Goal: Transaction & Acquisition: Purchase product/service

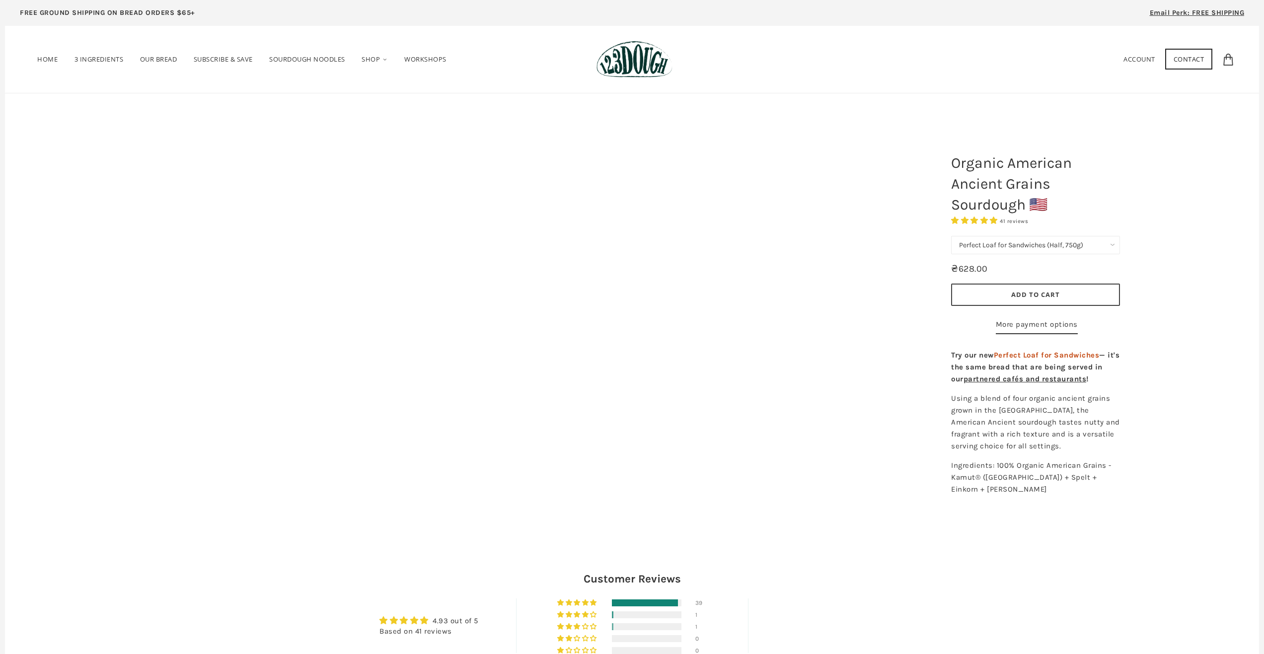
select select "Perfect Loaf for Sandwiches (Half, 750g)"
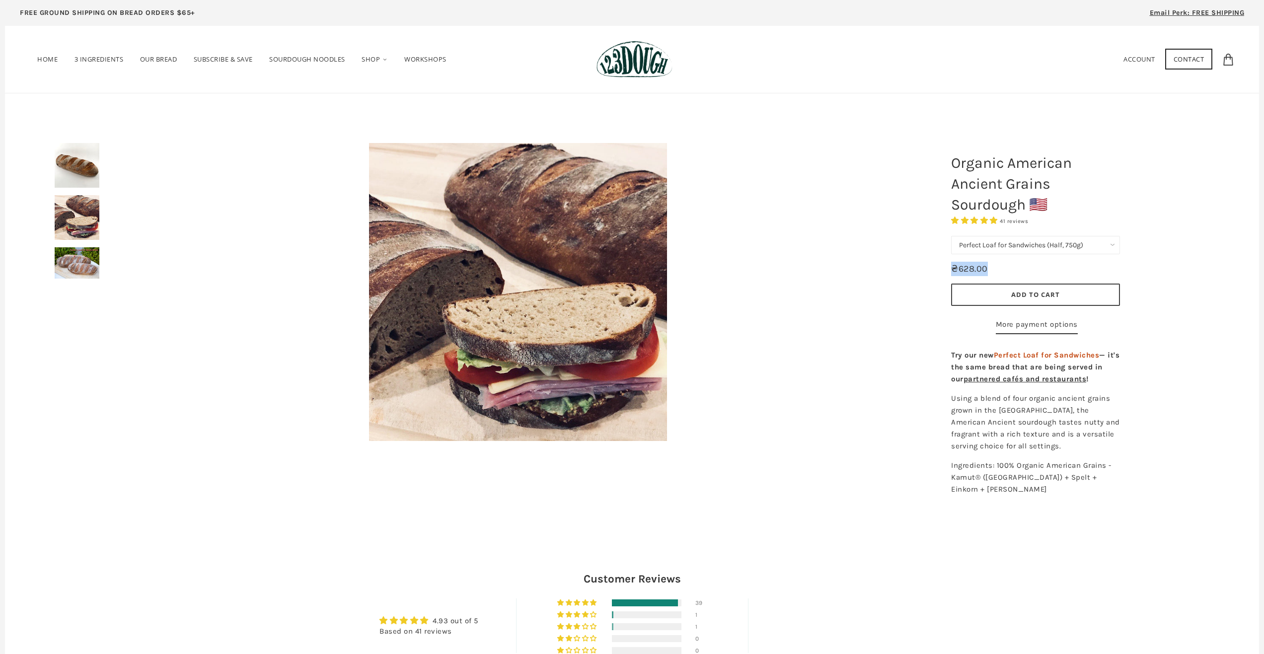
drag, startPoint x: 956, startPoint y: 266, endPoint x: 946, endPoint y: 266, distance: 10.4
click at [946, 266] on div "750g Perfect Loaf for Sandwiches (Whole, 1500g) Perfect Loaf for Sandwiches (Ha…" at bounding box center [1036, 287] width 184 height 113
click at [1010, 265] on div "₴628.00" at bounding box center [1035, 269] width 169 height 22
click at [80, 221] on img at bounding box center [77, 217] width 45 height 45
click at [72, 262] on img at bounding box center [77, 262] width 45 height 31
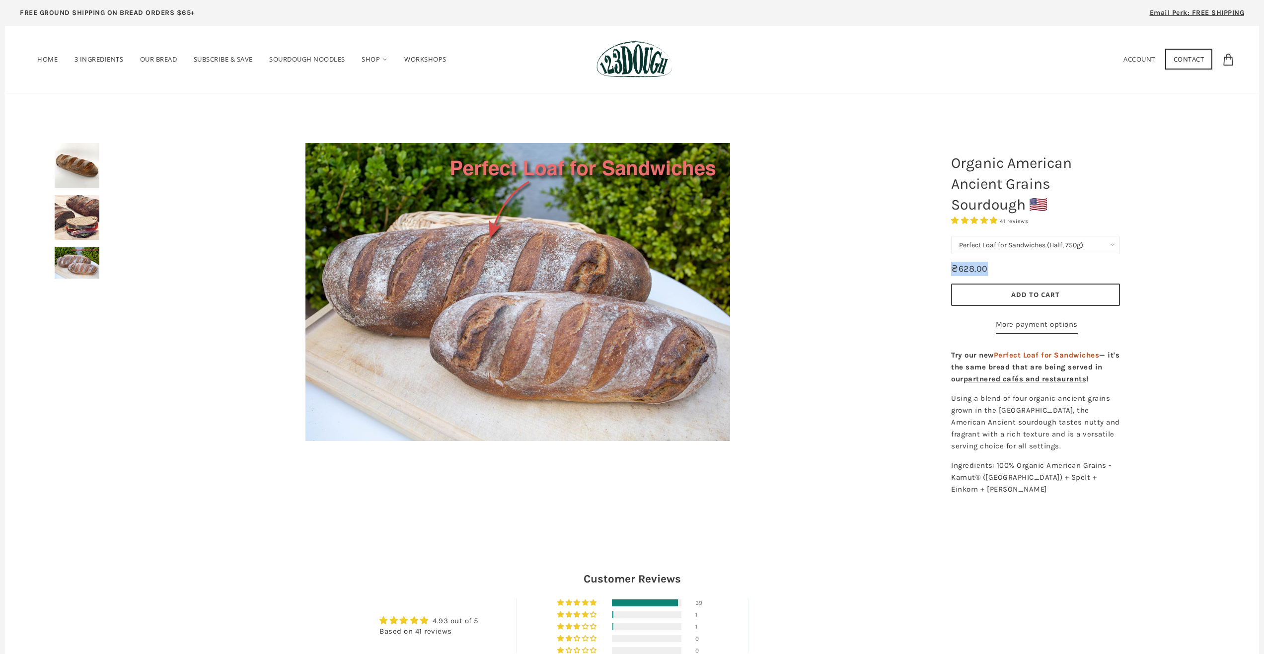
drag, startPoint x: 991, startPoint y: 271, endPoint x: 944, endPoint y: 272, distance: 47.7
click at [944, 272] on div "750g Perfect Loaf for Sandwiches (Whole, 1500g) Perfect Loaf for Sandwiches (Ha…" at bounding box center [1036, 287] width 184 height 113
click at [1017, 263] on div "₴628.00" at bounding box center [1035, 269] width 169 height 22
click at [75, 231] on img at bounding box center [77, 217] width 45 height 45
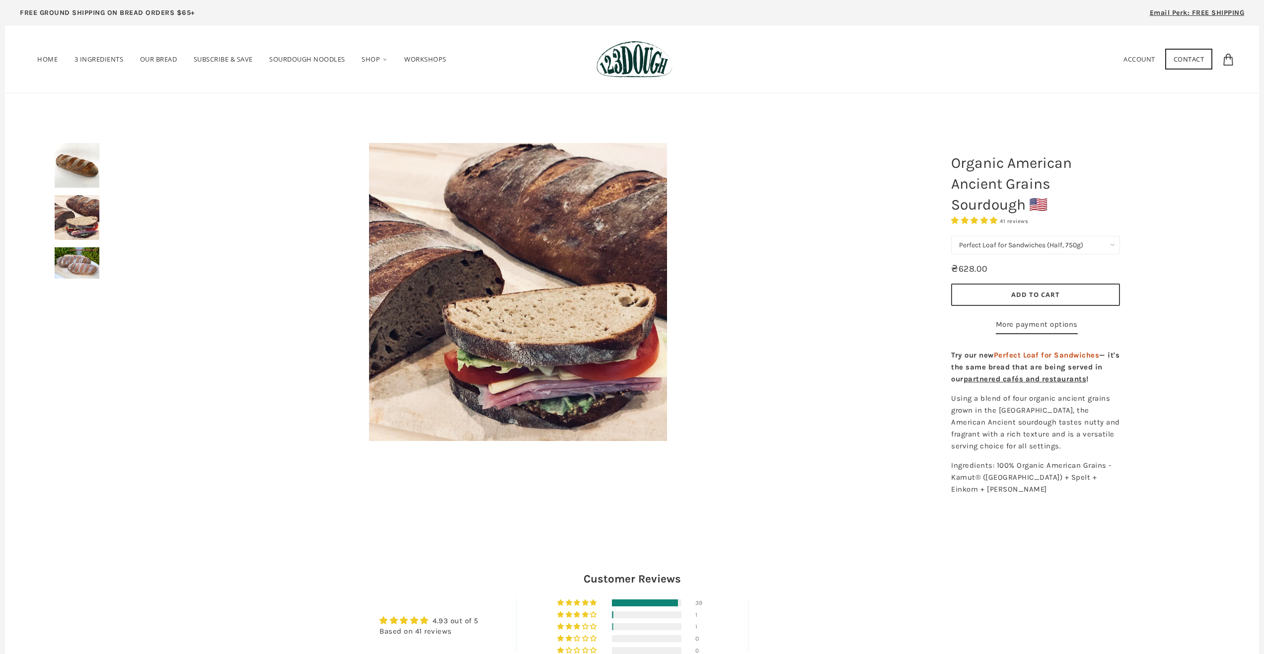
click at [64, 266] on img at bounding box center [77, 262] width 45 height 31
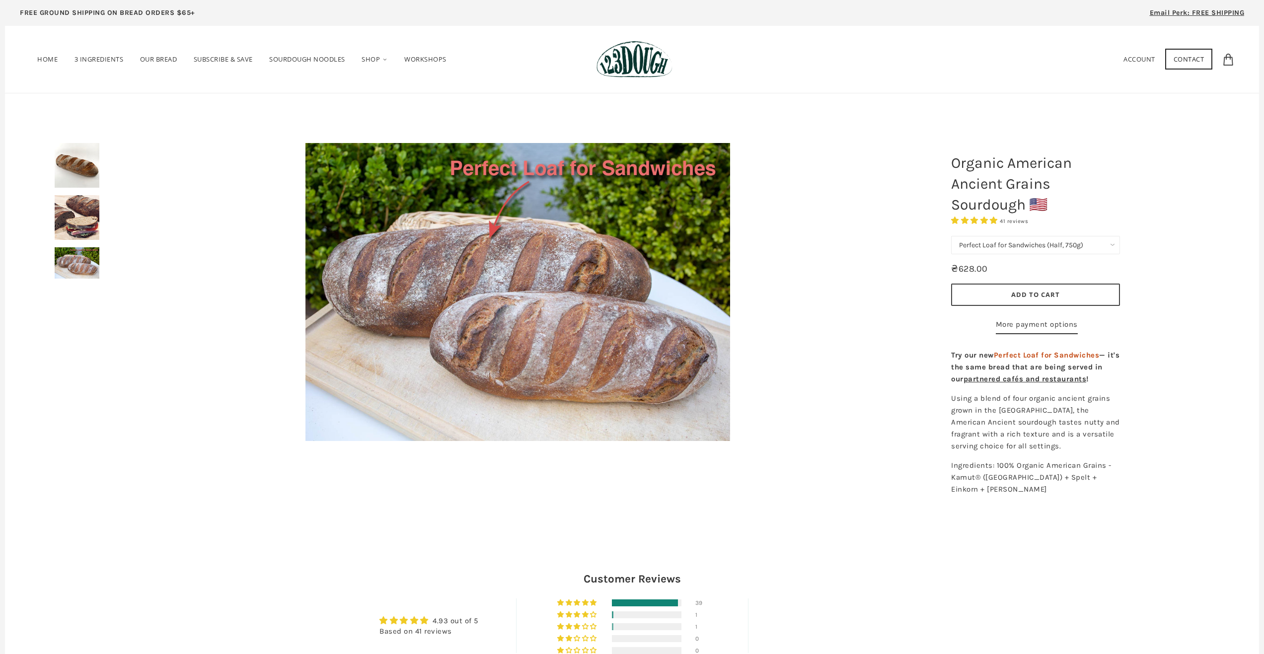
click at [62, 172] on img at bounding box center [77, 165] width 45 height 45
